Goal: Information Seeking & Learning: Find specific fact

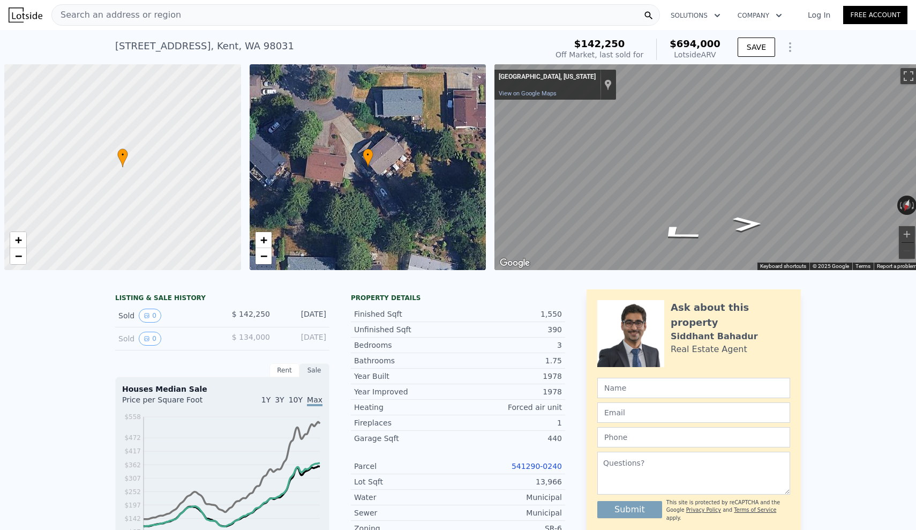
scroll to position [0, 4]
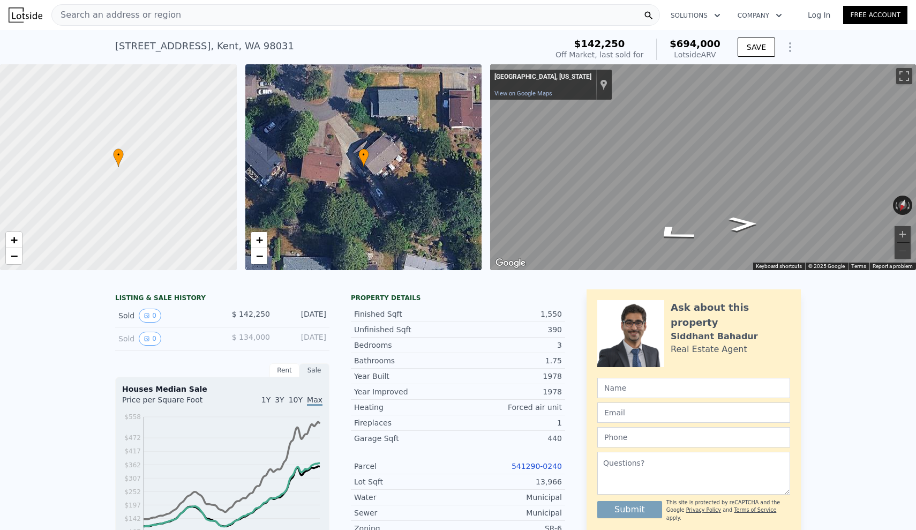
click at [210, 18] on div "Search an address or region" at bounding box center [355, 14] width 609 height 21
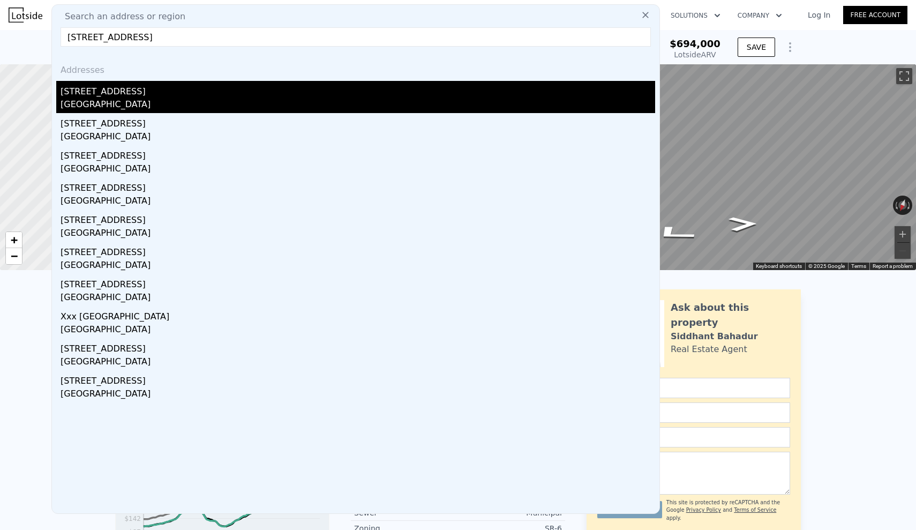
type input "[STREET_ADDRESS]"
click at [150, 90] on div "[STREET_ADDRESS]" at bounding box center [358, 89] width 595 height 17
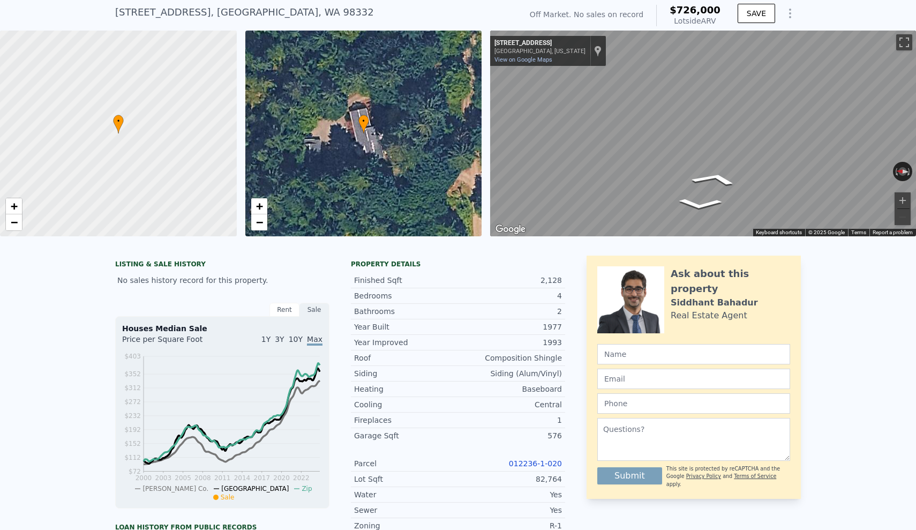
scroll to position [35, 0]
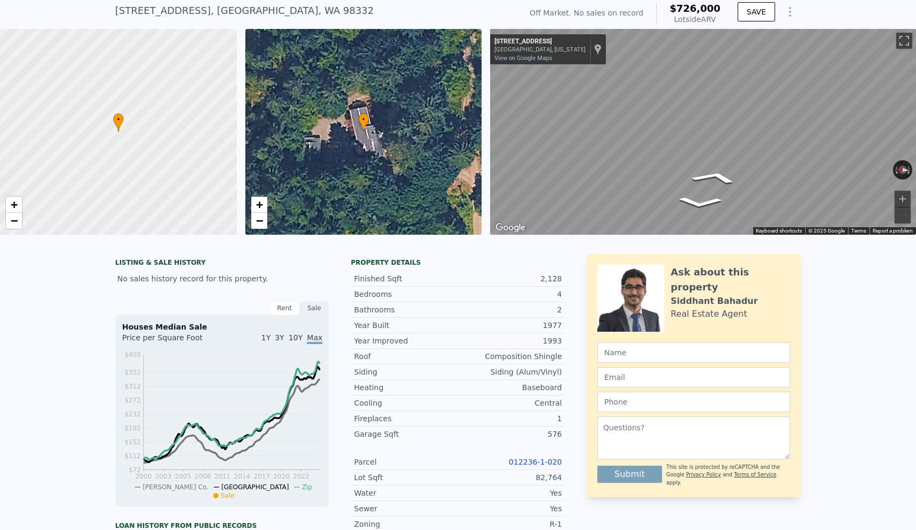
click at [46, 383] on div "LISTING & SALE HISTORY No sales history record for this property. Rent Sale Ren…" at bounding box center [458, 536] width 916 height 582
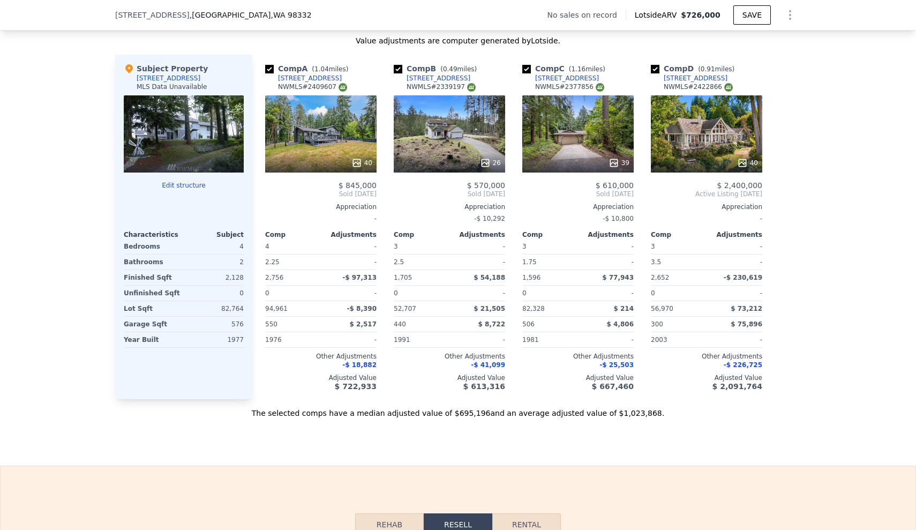
scroll to position [1122, 0]
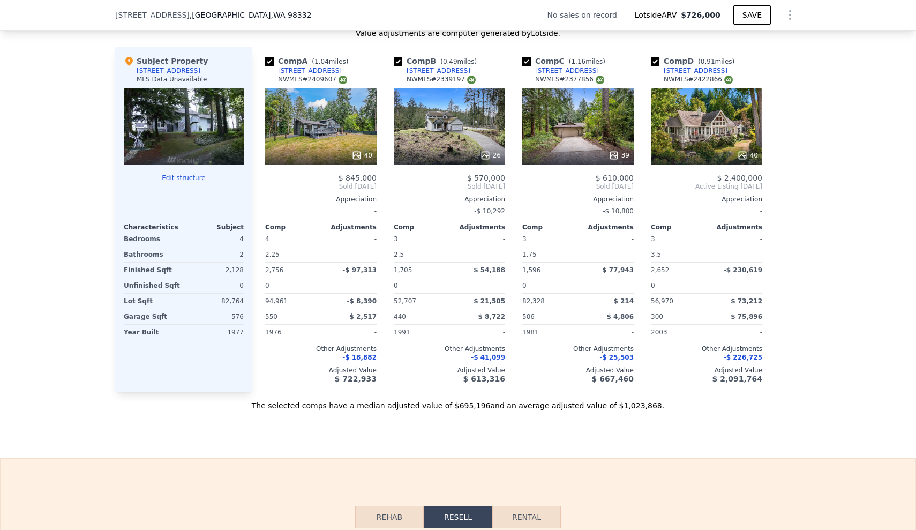
click at [0, 251] on div "We found 4 sales that match your search Filters Map Prices Modify Comp Filters …" at bounding box center [458, 109] width 916 height 604
click at [39, 226] on div "We found 4 sales that match your search Filters Map Prices Modify Comp Filters …" at bounding box center [458, 109] width 916 height 604
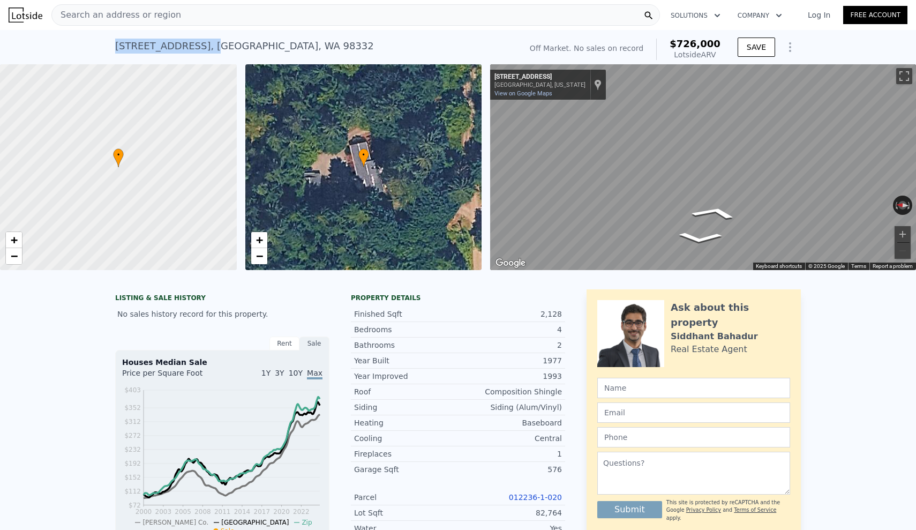
scroll to position [0, 0]
drag, startPoint x: 293, startPoint y: 48, endPoint x: 288, endPoint y: 40, distance: 8.6
click at [288, 40] on div "[STREET_ADDRESS] No sales on record (~ARV $726k ) Off Market. No sales on recor…" at bounding box center [458, 47] width 686 height 34
copy div "[STREET_ADDRESS]"
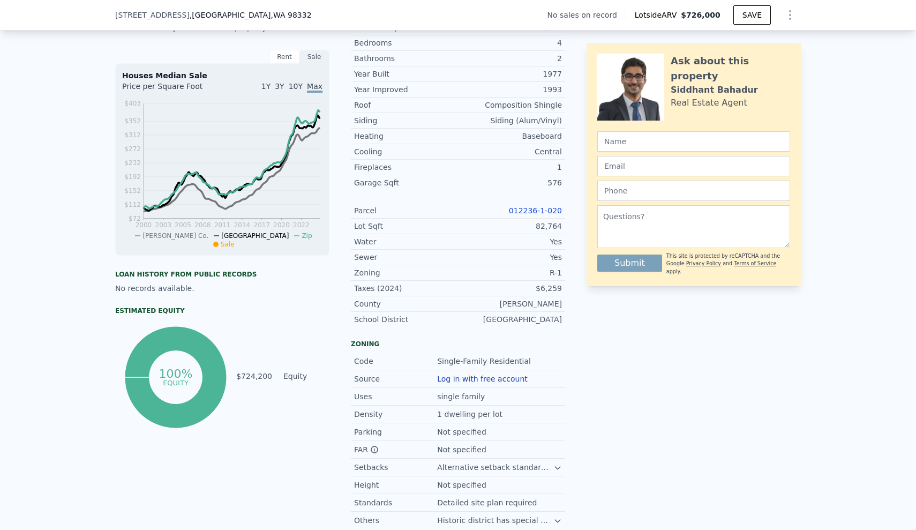
scroll to position [285, 0]
click at [34, 443] on div "LISTING & SALE HISTORY No sales history record for this property. Rent Sale Ren…" at bounding box center [458, 283] width 916 height 582
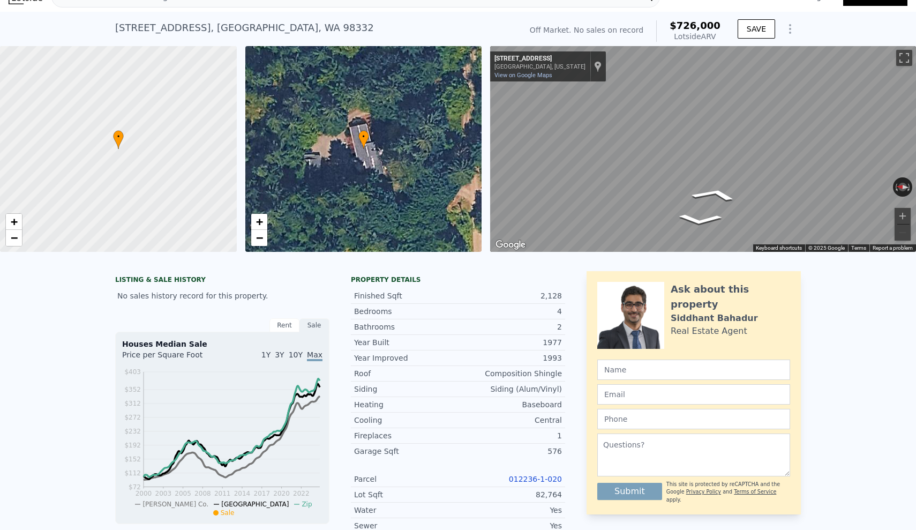
scroll to position [17, 0]
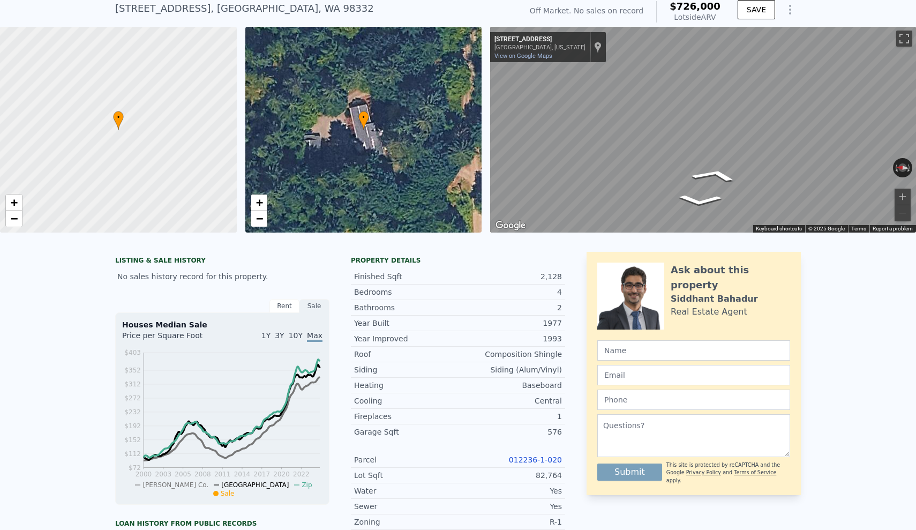
scroll to position [38, 0]
click at [18, 348] on div "LISTING & SALE HISTORY No sales history record for this property. Rent Sale Ren…" at bounding box center [458, 534] width 916 height 582
click at [86, 1] on div "[STREET_ADDRESS] No sales on record (~ARV $726k ) Off Market. No sales on recor…" at bounding box center [458, 9] width 916 height 34
click at [44, 339] on div "LISTING & SALE HISTORY No sales history record for this property. Rent Sale Ren…" at bounding box center [458, 534] width 916 height 582
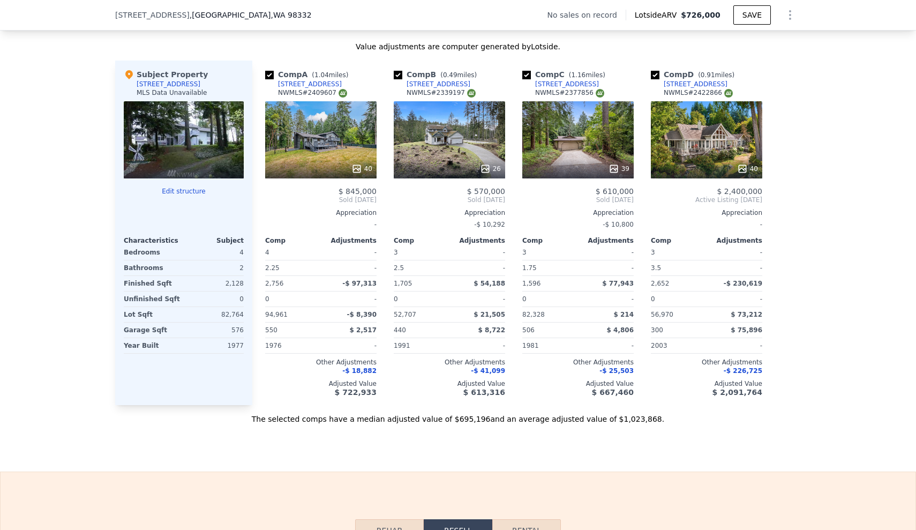
scroll to position [1108, 0]
click at [0, 346] on div "We found 4 sales that match your search Filters Map Prices Modify Comp Filters …" at bounding box center [458, 123] width 916 height 604
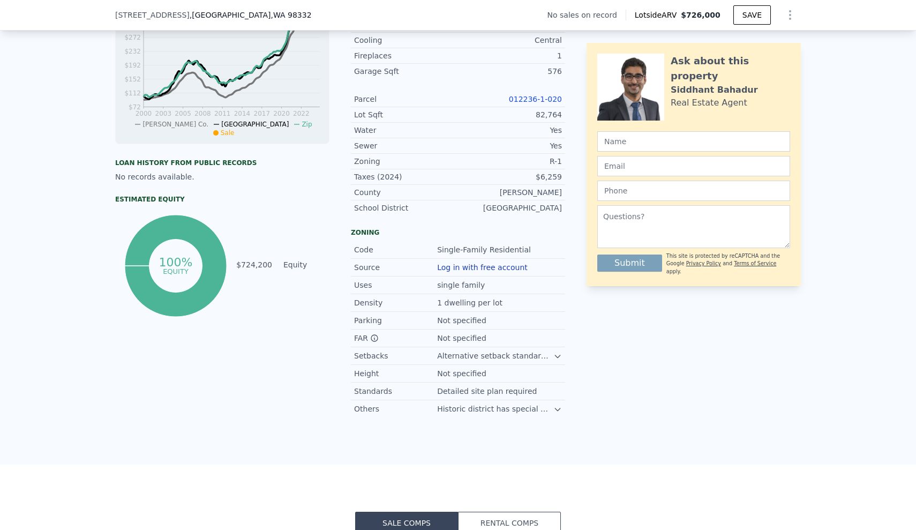
scroll to position [372, 0]
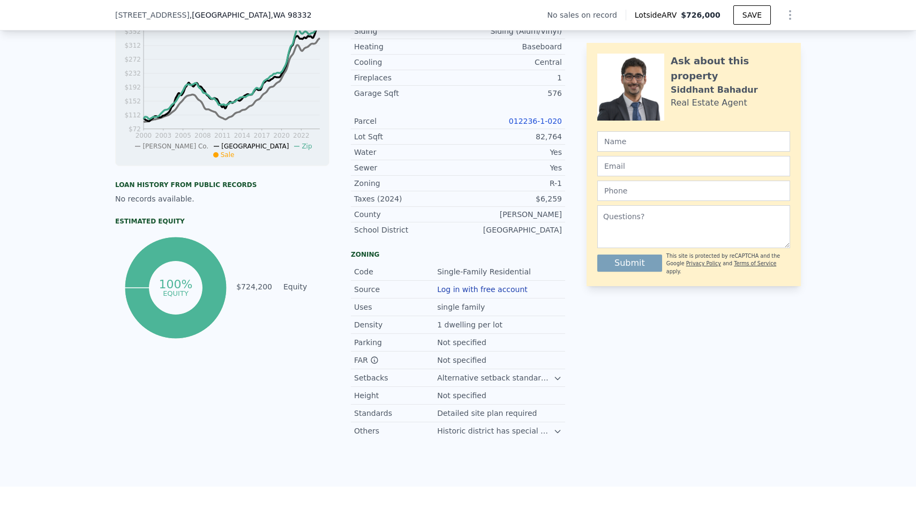
click at [554, 120] on link "012236-1-020" at bounding box center [535, 121] width 53 height 9
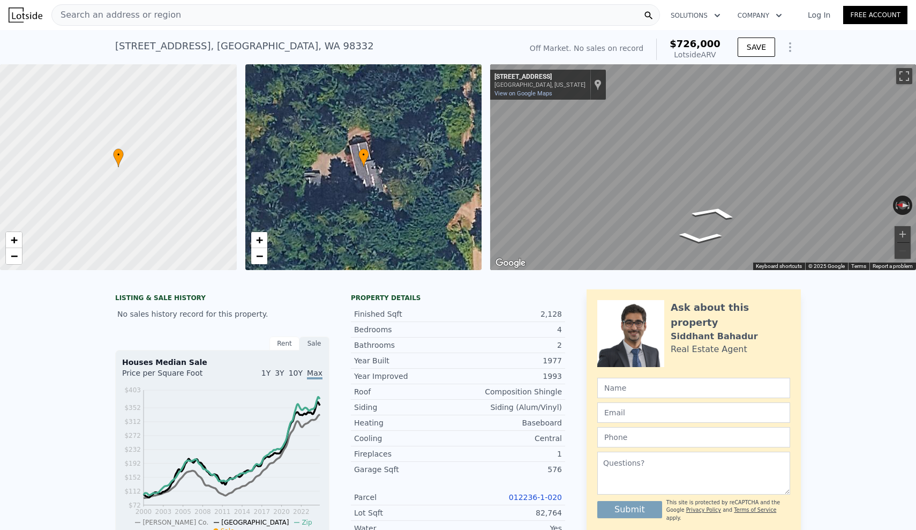
scroll to position [0, 0]
click at [203, 13] on div "Search an address or region" at bounding box center [355, 14] width 609 height 21
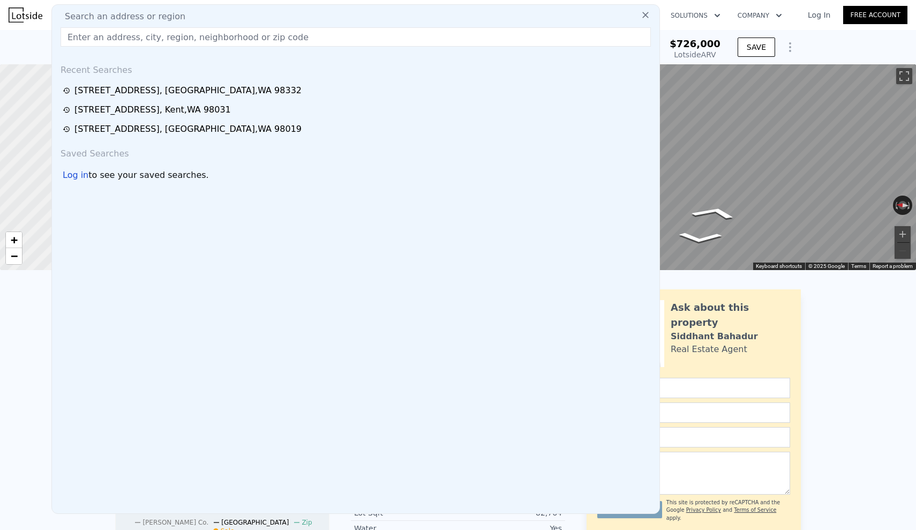
type input "[STREET_ADDRESS][PERSON_NAME]"
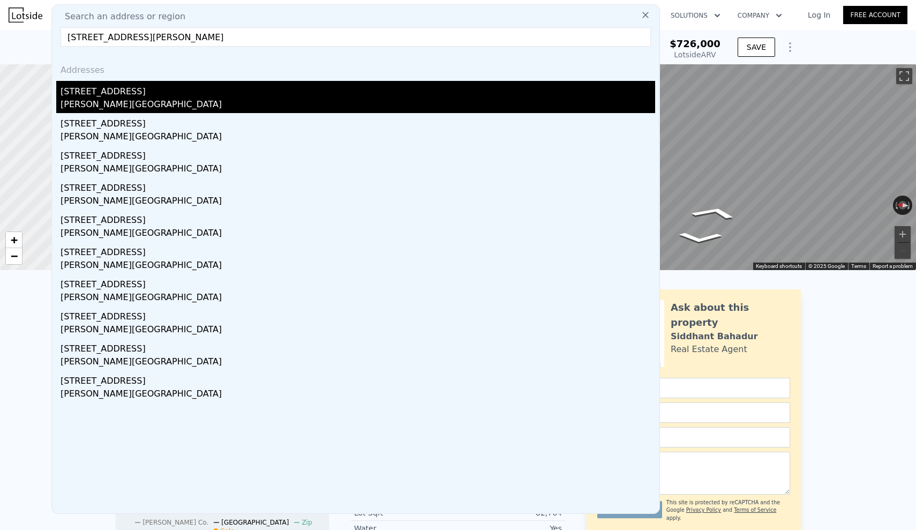
click at [143, 86] on div "[STREET_ADDRESS]" at bounding box center [358, 89] width 595 height 17
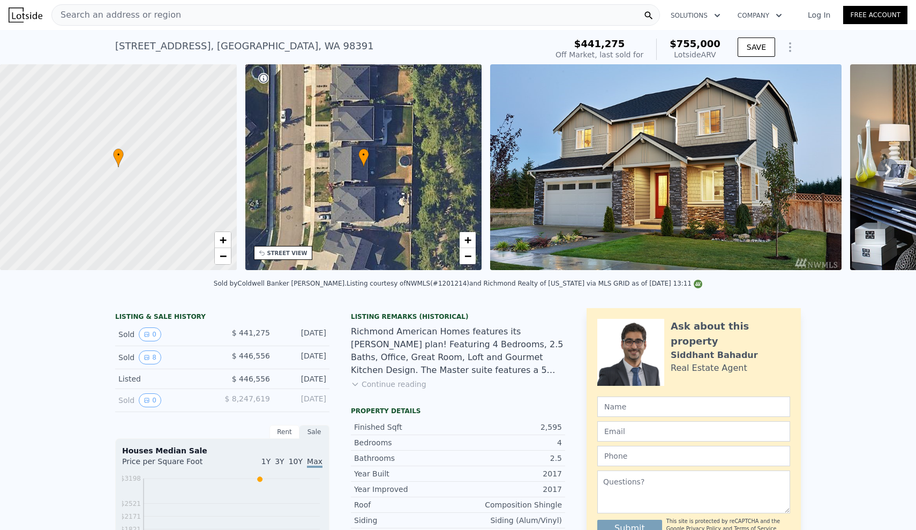
click at [197, 15] on div "Search an address or region" at bounding box center [355, 14] width 609 height 21
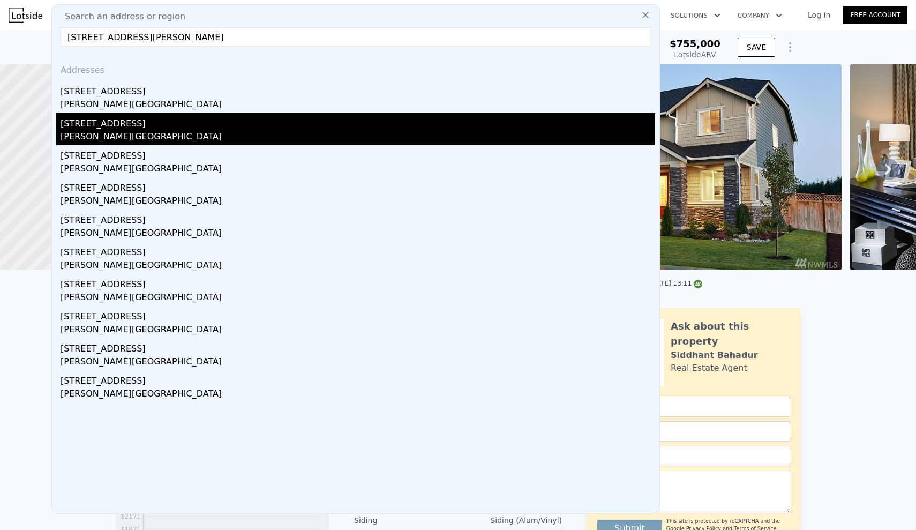
type input "[STREET_ADDRESS][PERSON_NAME]"
click at [146, 115] on div "[STREET_ADDRESS]" at bounding box center [358, 121] width 595 height 17
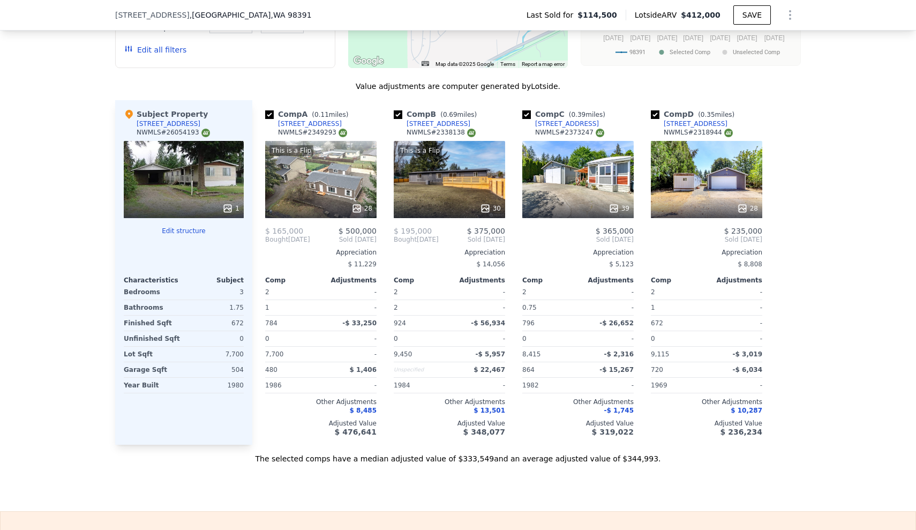
scroll to position [1167, 0]
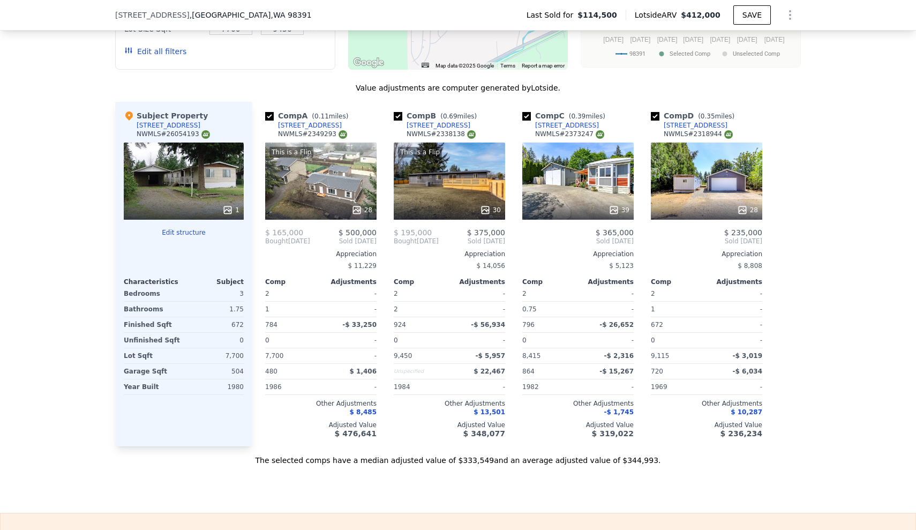
click at [843, 142] on div "We found 4 sales that match your search Listings provided by NWMLS Filters Map …" at bounding box center [458, 158] width 916 height 615
click at [63, 219] on div "We found 4 sales that match your search Listings provided by NWMLS Filters Map …" at bounding box center [458, 158] width 916 height 615
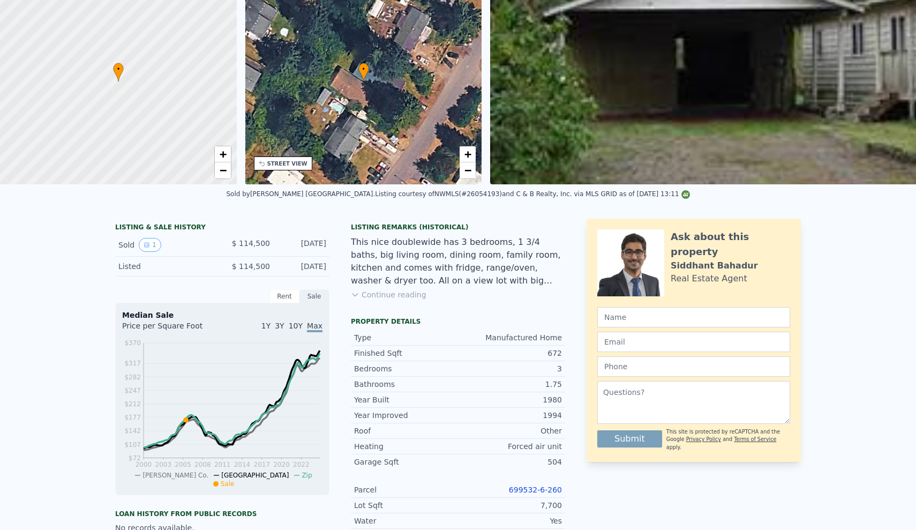
scroll to position [-17, 0]
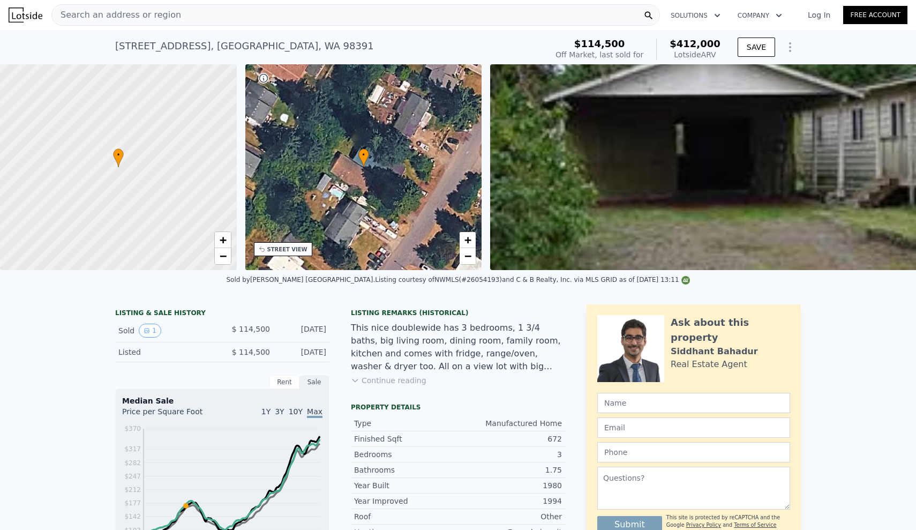
click at [55, 296] on div "Sold by [PERSON_NAME] [GEOGRAPHIC_DATA] . Listing courtesy of NWMLS (#26054193)…" at bounding box center [458, 283] width 916 height 26
